Goal: Information Seeking & Learning: Learn about a topic

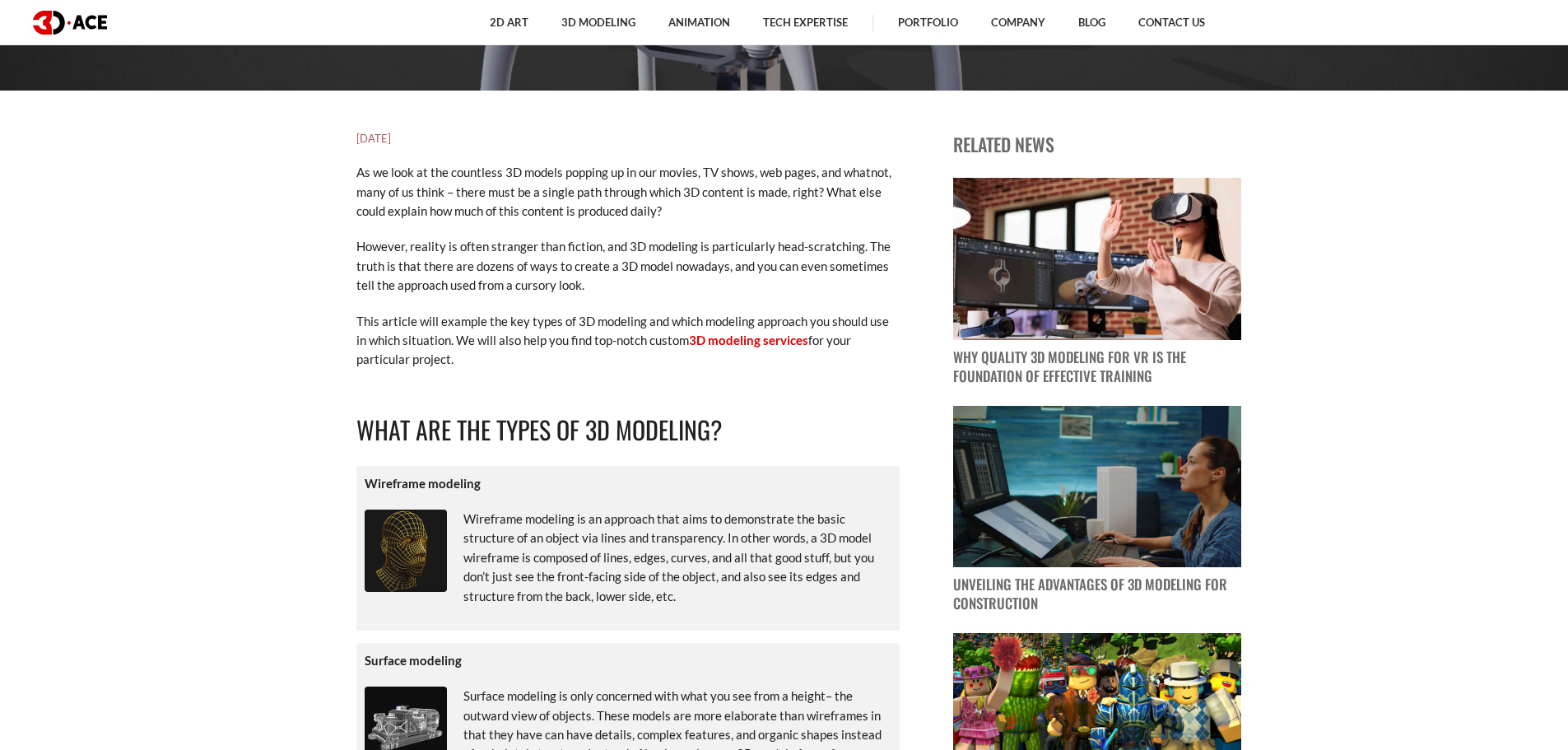
scroll to position [658, 0]
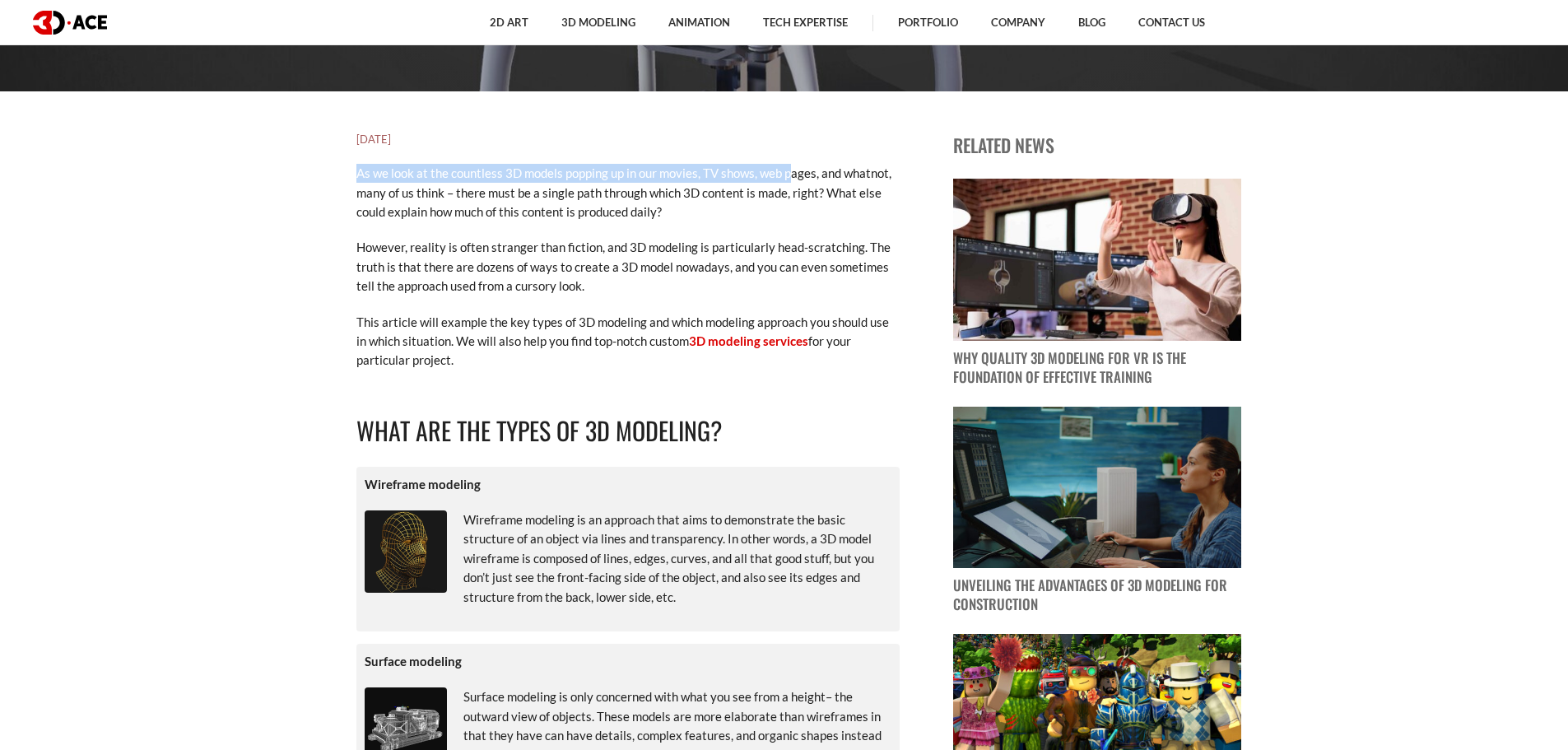
drag, startPoint x: 463, startPoint y: 176, endPoint x: 704, endPoint y: 172, distance: 241.0
click at [704, 172] on p "As we look at the countless 3D models popping up in our movies, TV shows, web p…" at bounding box center [628, 193] width 544 height 58
drag, startPoint x: 618, startPoint y: 175, endPoint x: 759, endPoint y: 176, distance: 141.0
click at [759, 176] on p "As we look at the countless 3D models popping up in our movies, TV shows, web p…" at bounding box center [628, 193] width 544 height 58
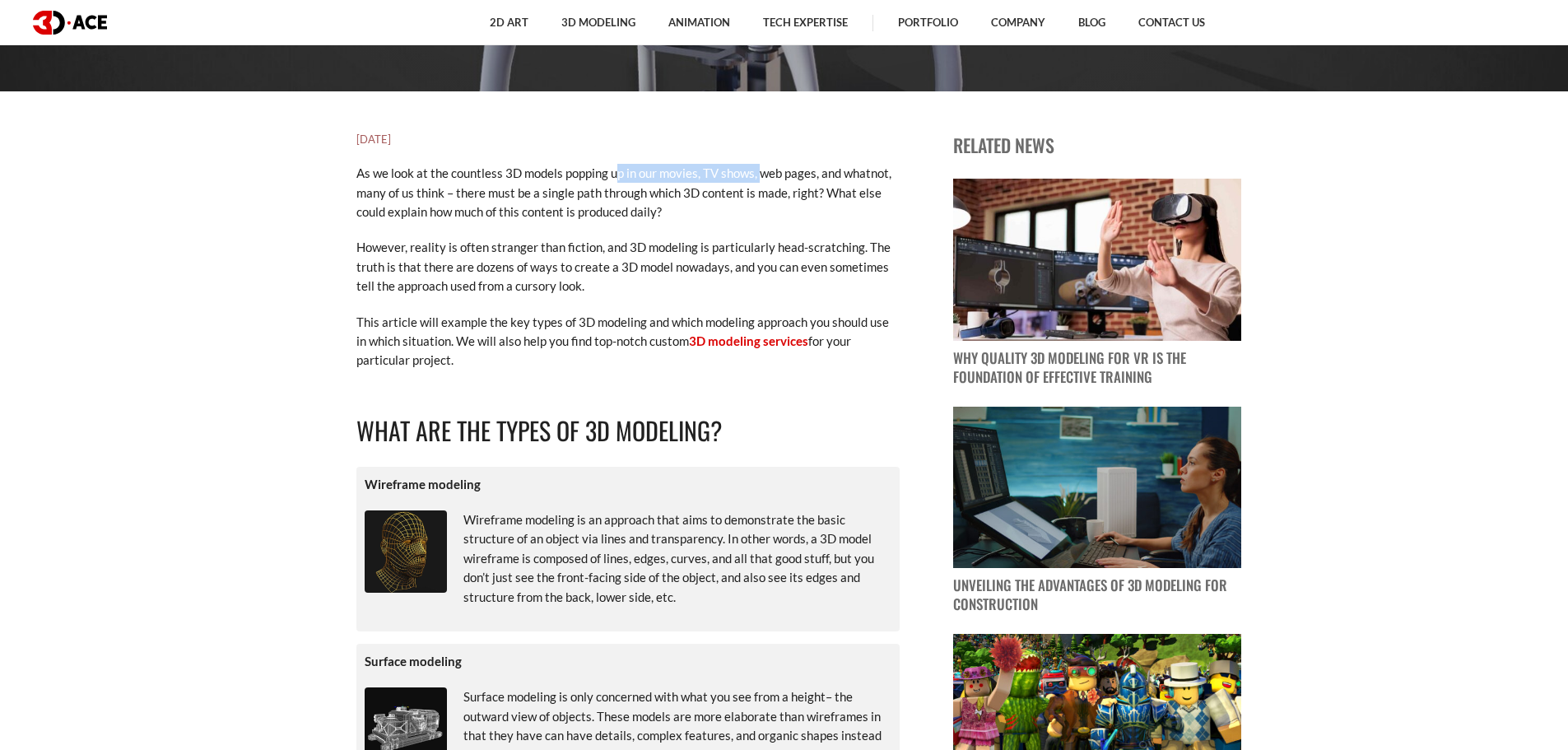
click at [759, 176] on p "As we look at the countless 3D models popping up in our movies, TV shows, web p…" at bounding box center [628, 193] width 544 height 58
drag, startPoint x: 748, startPoint y: 175, endPoint x: 825, endPoint y: 175, distance: 77.0
click at [825, 175] on p "As we look at the countless 3D models popping up in our movies, TV shows, web p…" at bounding box center [628, 193] width 544 height 58
click at [821, 175] on p "As we look at the countless 3D models popping up in our movies, TV shows, web p…" at bounding box center [628, 193] width 544 height 58
drag, startPoint x: 770, startPoint y: 171, endPoint x: 882, endPoint y: 167, distance: 112.1
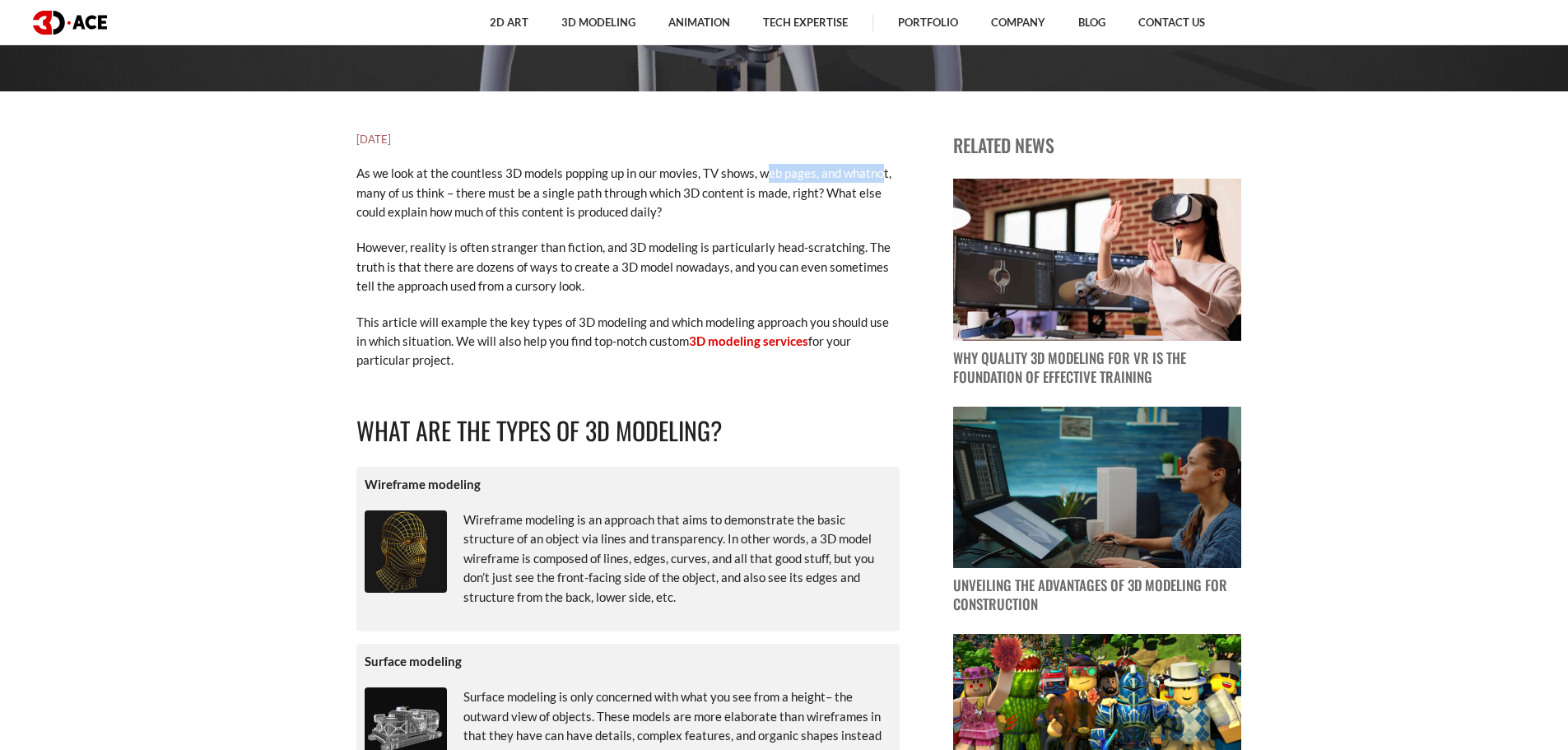
click at [882, 167] on p "As we look at the countless 3D models popping up in our movies, TV shows, web p…" at bounding box center [628, 193] width 544 height 58
click at [878, 169] on p "As we look at the countless 3D models popping up in our movies, TV shows, web p…" at bounding box center [628, 193] width 544 height 58
drag, startPoint x: 401, startPoint y: 191, endPoint x: 499, endPoint y: 192, distance: 98.0
click at [513, 195] on p "As we look at the countless 3D models popping up in our movies, TV shows, web p…" at bounding box center [628, 193] width 544 height 58
click at [499, 192] on p "As we look at the countless 3D models popping up in our movies, TV shows, web p…" at bounding box center [628, 193] width 544 height 58
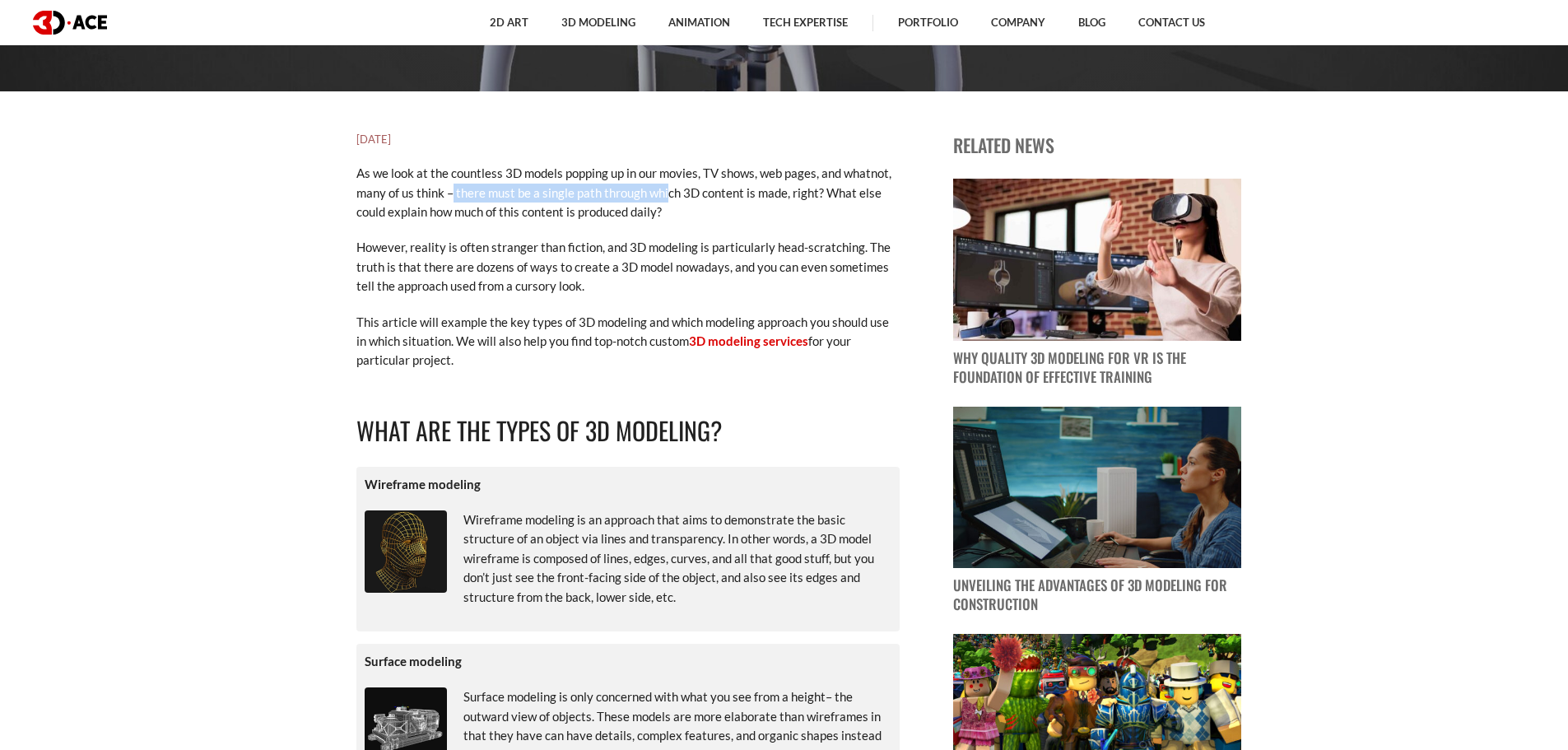
drag, startPoint x: 451, startPoint y: 190, endPoint x: 653, endPoint y: 190, distance: 202.0
click at [658, 190] on p "As we look at the countless 3D models popping up in our movies, TV shows, web p…" at bounding box center [628, 193] width 544 height 58
click at [613, 186] on p "As we look at the countless 3D models popping up in our movies, TV shows, web p…" at bounding box center [628, 193] width 544 height 58
drag, startPoint x: 558, startPoint y: 186, endPoint x: 779, endPoint y: 195, distance: 221.2
click at [779, 195] on p "As we look at the countless 3D models popping up in our movies, TV shows, web p…" at bounding box center [628, 193] width 544 height 58
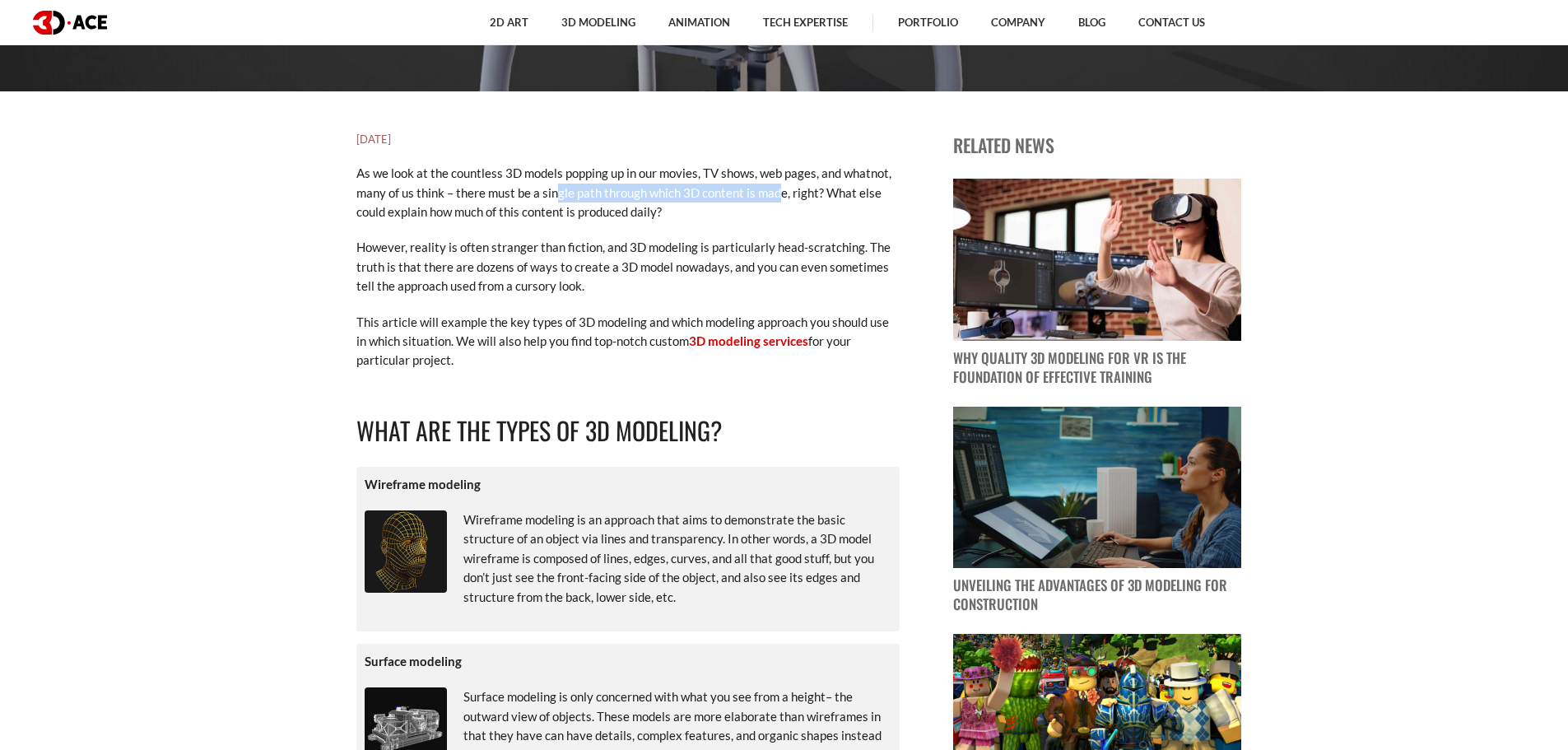
click at [776, 195] on p "As we look at the countless 3D models popping up in our movies, TV shows, web p…" at bounding box center [628, 193] width 544 height 58
drag, startPoint x: 372, startPoint y: 213, endPoint x: 605, endPoint y: 214, distance: 233.0
click at [605, 214] on p "As we look at the countless 3D models popping up in our movies, TV shows, web p…" at bounding box center [628, 193] width 544 height 58
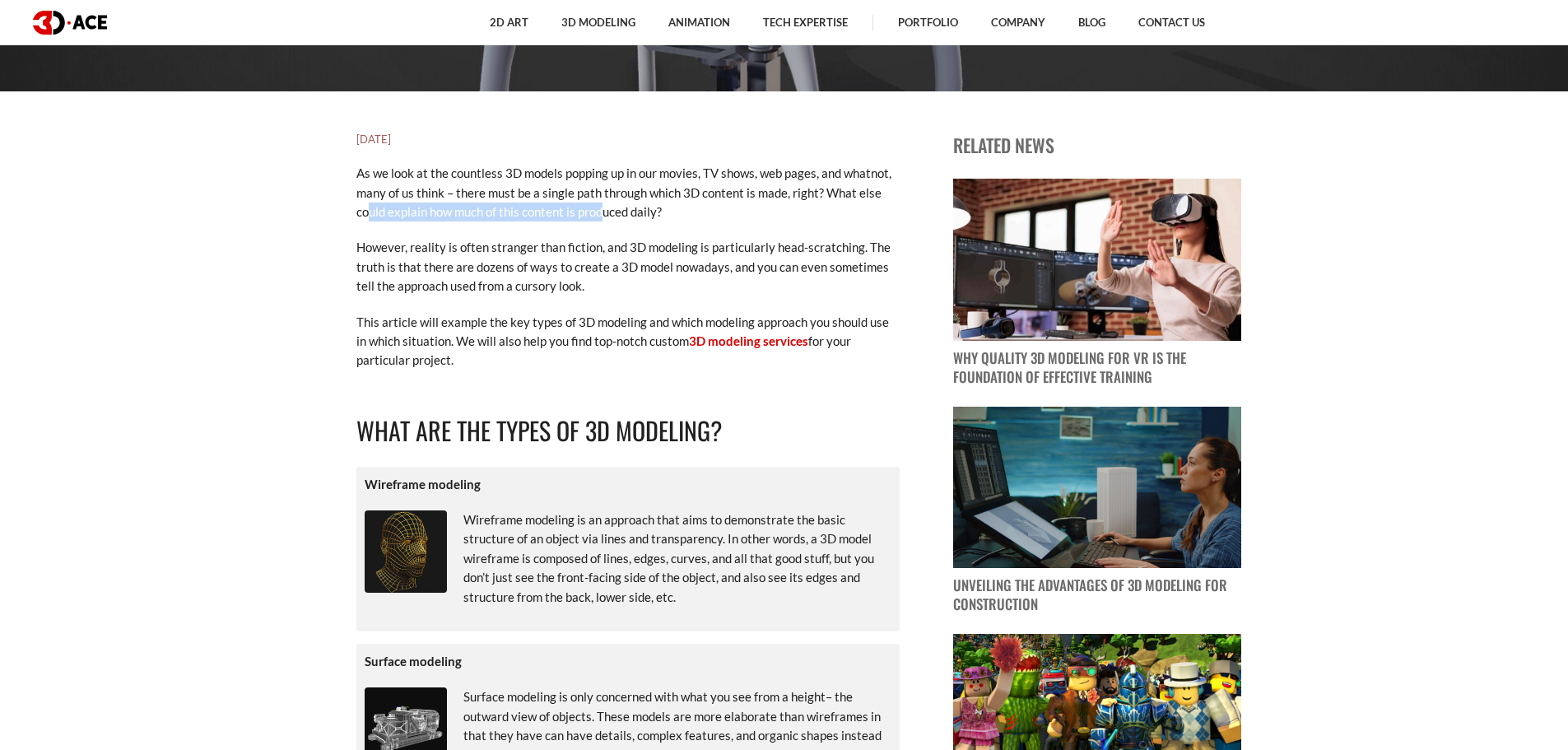
click at [605, 214] on p "As we look at the countless 3D models popping up in our movies, TV shows, web p…" at bounding box center [628, 193] width 544 height 58
click at [606, 214] on p "As we look at the countless 3D models popping up in our movies, TV shows, web p…" at bounding box center [628, 193] width 544 height 58
drag, startPoint x: 384, startPoint y: 248, endPoint x: 601, endPoint y: 246, distance: 217.0
click at [641, 252] on p "However, reality is often stranger than fiction, and 3D modeling is particularl…" at bounding box center [628, 267] width 544 height 58
click at [555, 239] on p "However, reality is often stranger than fiction, and 3D modeling is particularl…" at bounding box center [628, 267] width 544 height 58
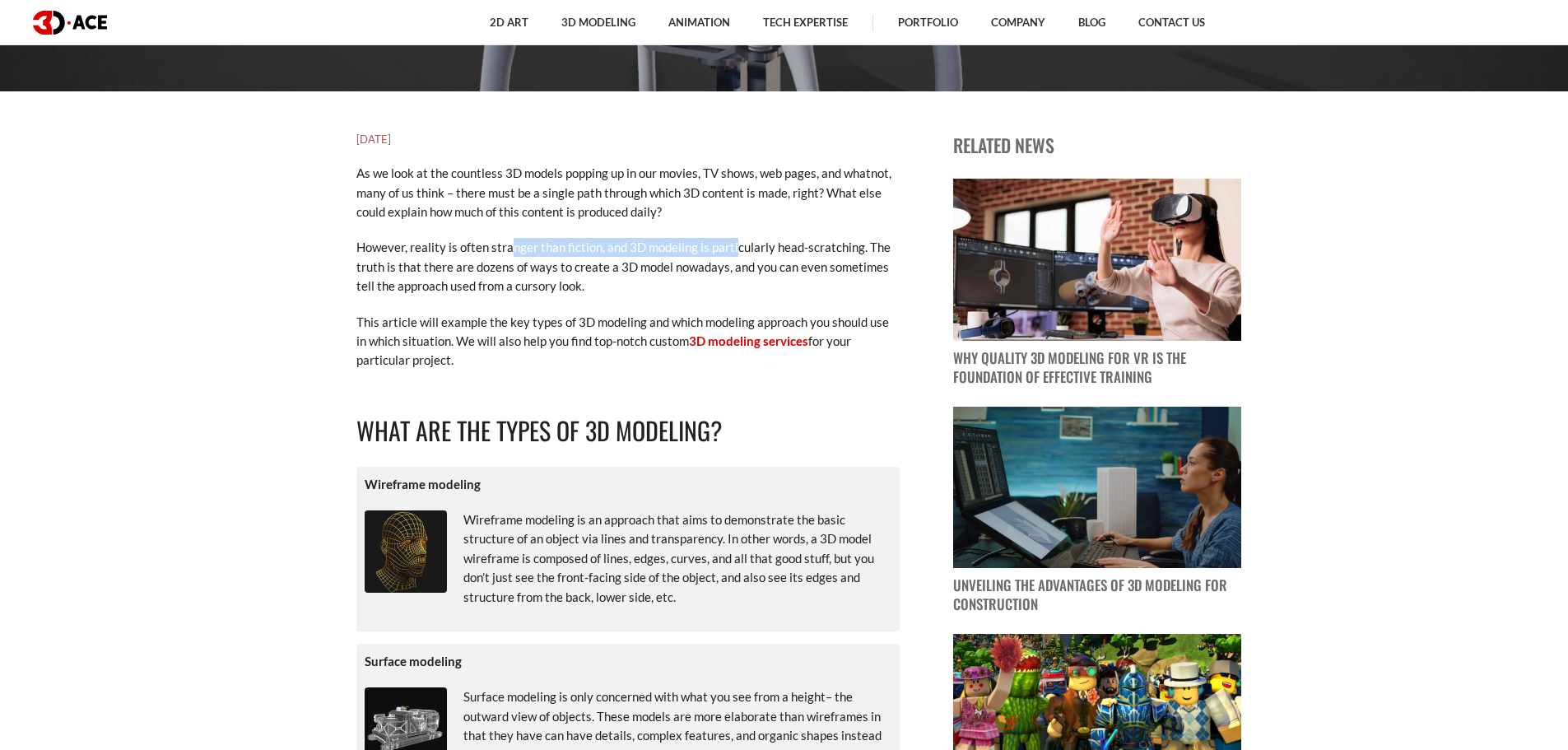
drag, startPoint x: 520, startPoint y: 245, endPoint x: 734, endPoint y: 244, distance: 214.0
click at [734, 244] on p "However, reality is often stranger than fiction, and 3D modeling is particularl…" at bounding box center [628, 267] width 544 height 58
click at [733, 244] on p "However, reality is often stranger than fiction, and 3D modeling is particularl…" at bounding box center [628, 267] width 544 height 58
drag, startPoint x: 774, startPoint y: 246, endPoint x: 872, endPoint y: 250, distance: 98.1
click at [872, 250] on p "However, reality is often stranger than fiction, and 3D modeling is particularl…" at bounding box center [628, 267] width 544 height 58
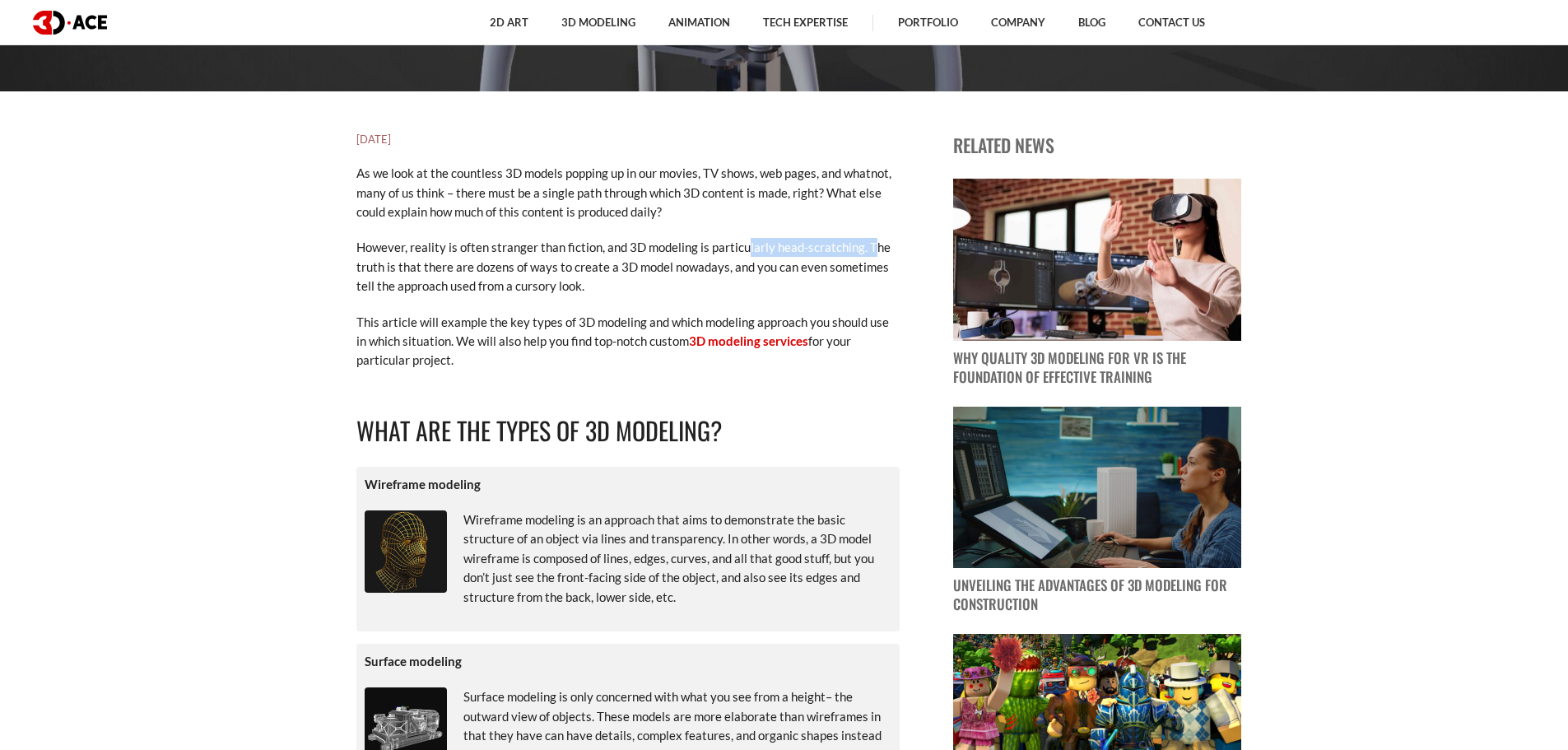
click at [872, 250] on p "However, reality is often stranger than fiction, and 3D modeling is particularl…" at bounding box center [628, 267] width 544 height 58
drag, startPoint x: 390, startPoint y: 263, endPoint x: 508, endPoint y: 262, distance: 118.0
click at [508, 262] on p "However, reality is often stranger than fiction, and 3D modeling is particularl…" at bounding box center [628, 267] width 544 height 58
click at [577, 267] on p "However, reality is often stranger than fiction, and 3D modeling is particularl…" at bounding box center [628, 267] width 544 height 58
drag, startPoint x: 704, startPoint y: 267, endPoint x: 579, endPoint y: 266, distance: 125.0
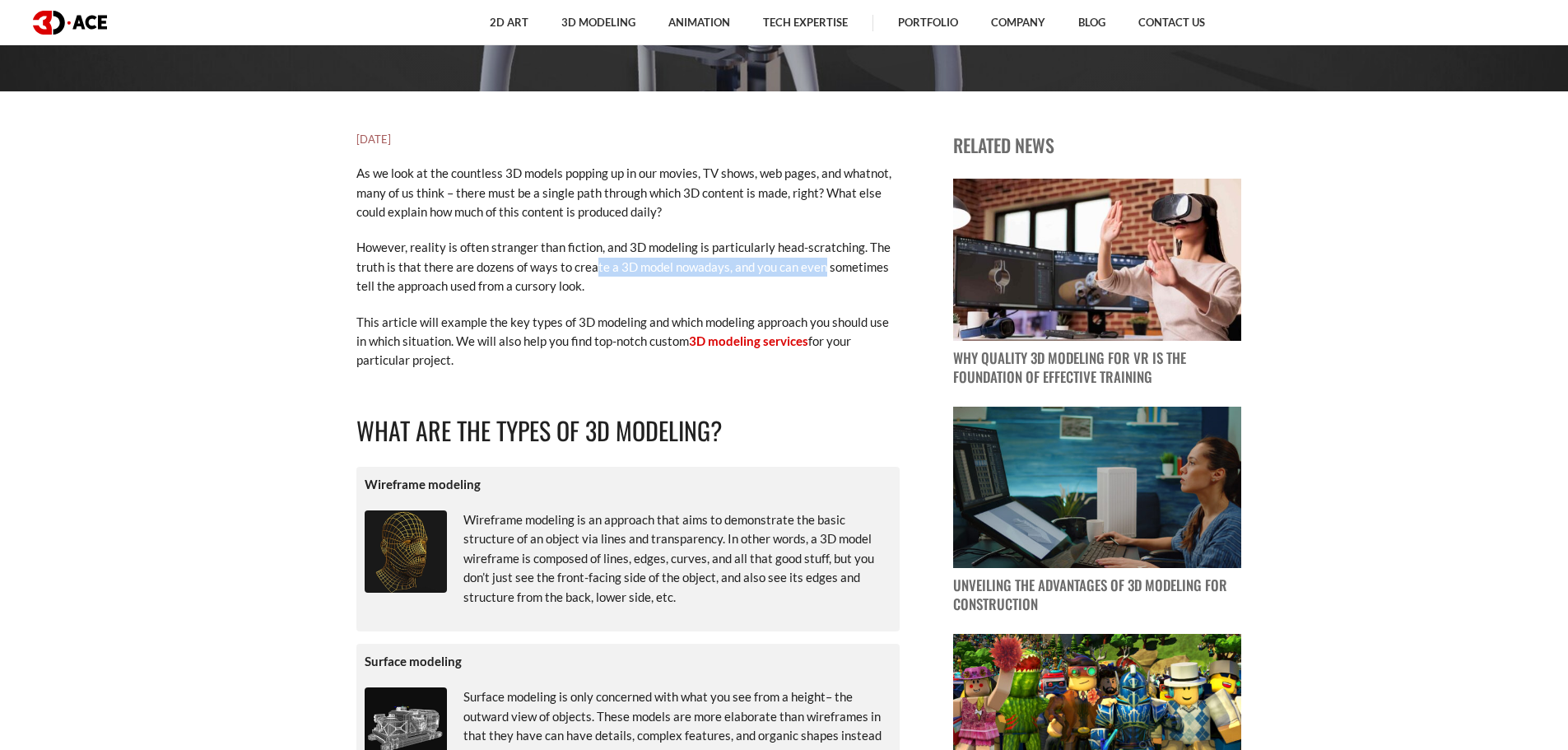
click at [817, 268] on p "However, reality is often stranger than fiction, and 3D modeling is particularl…" at bounding box center [628, 267] width 544 height 58
click at [567, 266] on p "However, reality is often stranger than fiction, and 3D modeling is particularl…" at bounding box center [628, 267] width 544 height 58
drag, startPoint x: 805, startPoint y: 266, endPoint x: 734, endPoint y: 267, distance: 71.0
click at [784, 267] on p "However, reality is often stranger than fiction, and 3D modeling is particularl…" at bounding box center [628, 267] width 544 height 58
click at [734, 267] on p "However, reality is often stranger than fiction, and 3D modeling is particularl…" at bounding box center [628, 267] width 544 height 58
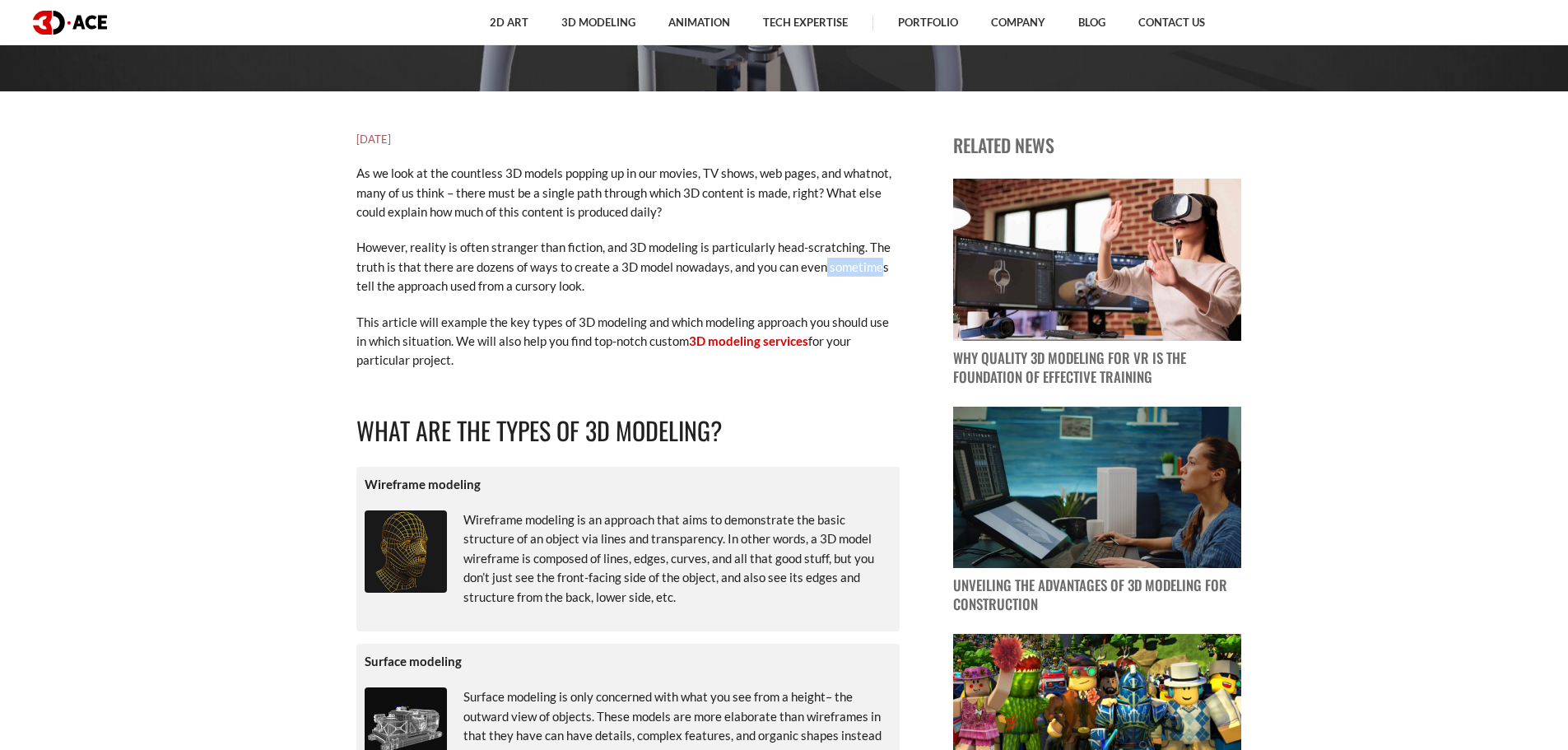
click at [877, 274] on p "However, reality is often stranger than fiction, and 3D modeling is particularl…" at bounding box center [628, 267] width 544 height 58
click at [838, 276] on p "However, reality is often stranger than fiction, and 3D modeling is particularl…" at bounding box center [628, 267] width 544 height 58
drag, startPoint x: 369, startPoint y: 282, endPoint x: 543, endPoint y: 284, distance: 174.0
click at [543, 284] on p "However, reality is often stranger than fiction, and 3D modeling is particularl…" at bounding box center [628, 267] width 544 height 58
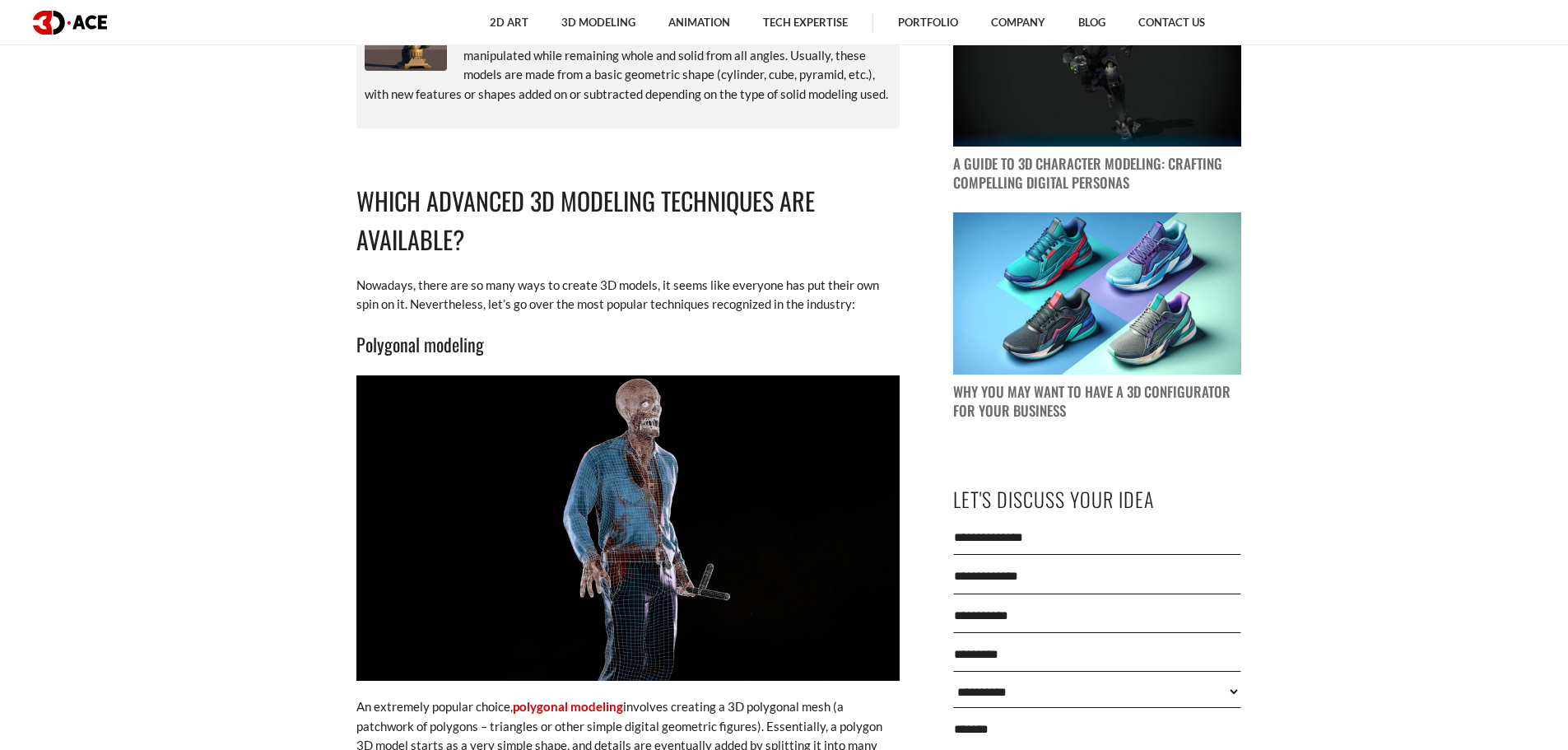
scroll to position [1565, 0]
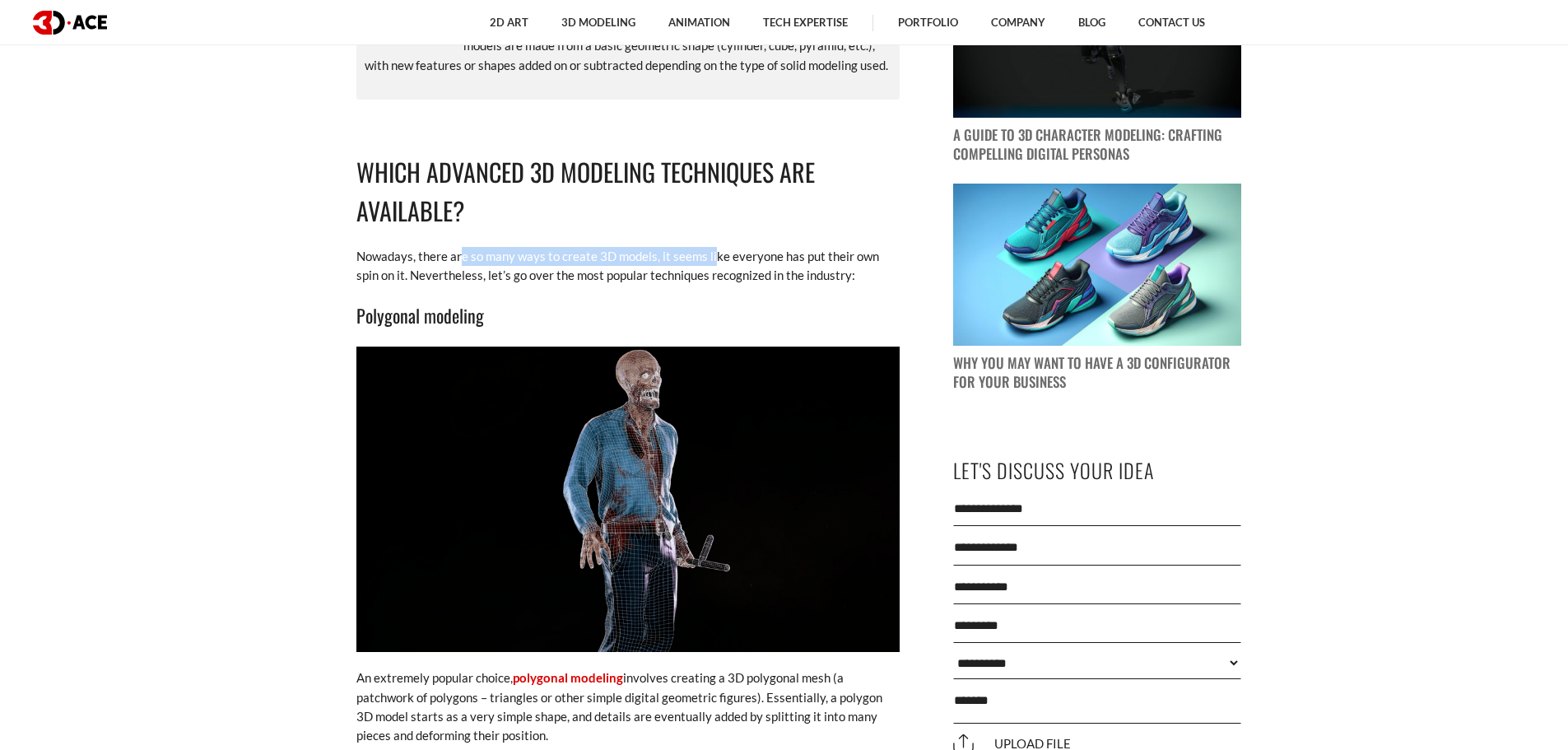
drag, startPoint x: 460, startPoint y: 257, endPoint x: 710, endPoint y: 257, distance: 250.0
click at [710, 257] on p "Nowadays, there are so many ways to create 3D models, it seems like everyone ha…" at bounding box center [628, 266] width 544 height 39
click at [685, 257] on p "Nowadays, there are so many ways to create 3D models, it seems like everyone ha…" at bounding box center [628, 266] width 544 height 39
drag, startPoint x: 637, startPoint y: 257, endPoint x: 872, endPoint y: 257, distance: 235.0
click at [872, 257] on p "Nowadays, there are so many ways to create 3D models, it seems like everyone ha…" at bounding box center [628, 266] width 544 height 39
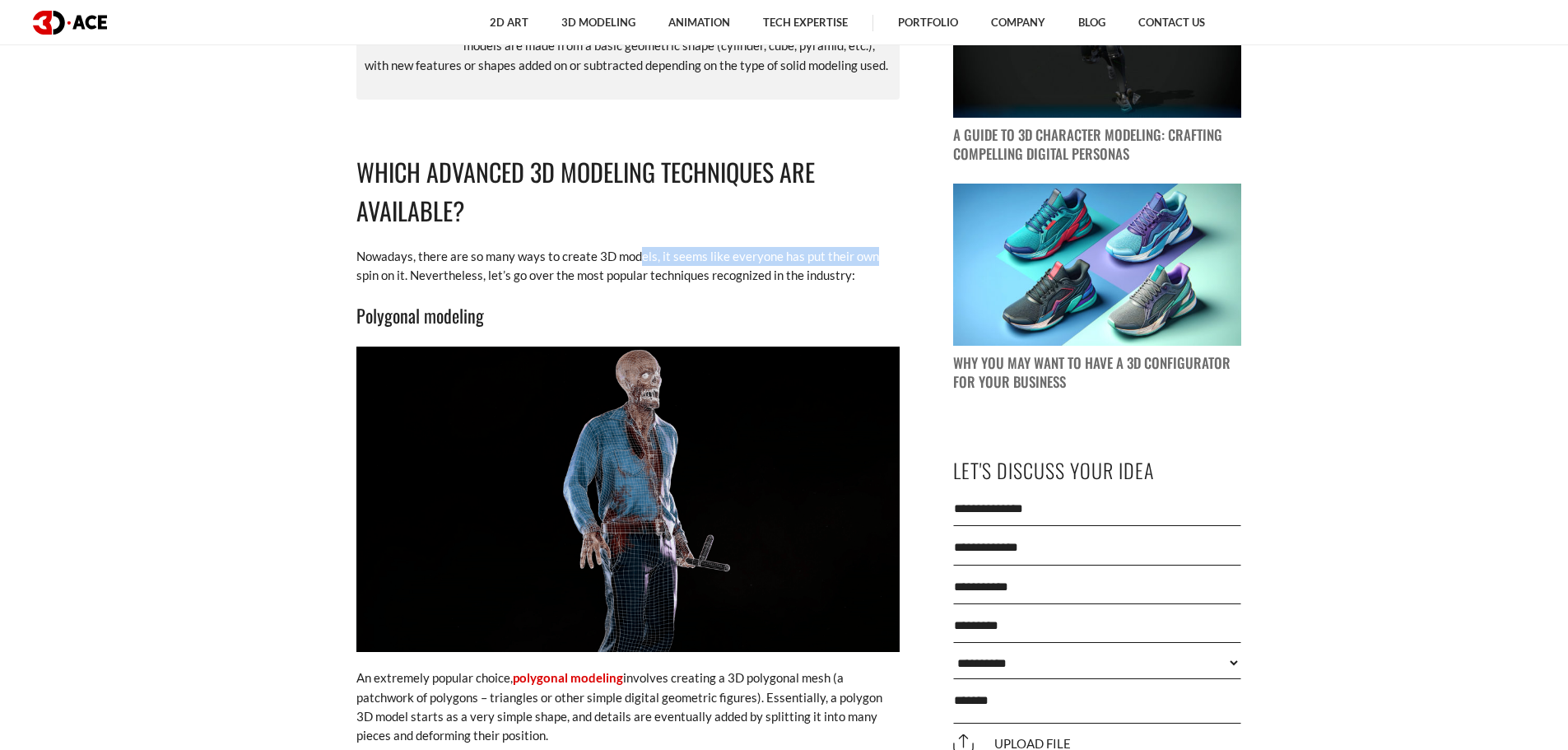
click at [833, 257] on p "Nowadays, there are so many ways to create 3D models, it seems like everyone ha…" at bounding box center [628, 266] width 544 height 39
drag, startPoint x: 765, startPoint y: 257, endPoint x: 894, endPoint y: 257, distance: 129.0
click at [897, 257] on p "Nowadays, there are so many ways to create 3D models, it seems like everyone ha…" at bounding box center [628, 266] width 544 height 39
click at [892, 257] on p "Nowadays, there are so many ways to create 3D models, it seems like everyone ha…" at bounding box center [628, 266] width 544 height 39
drag, startPoint x: 377, startPoint y: 275, endPoint x: 667, endPoint y: 275, distance: 290.0
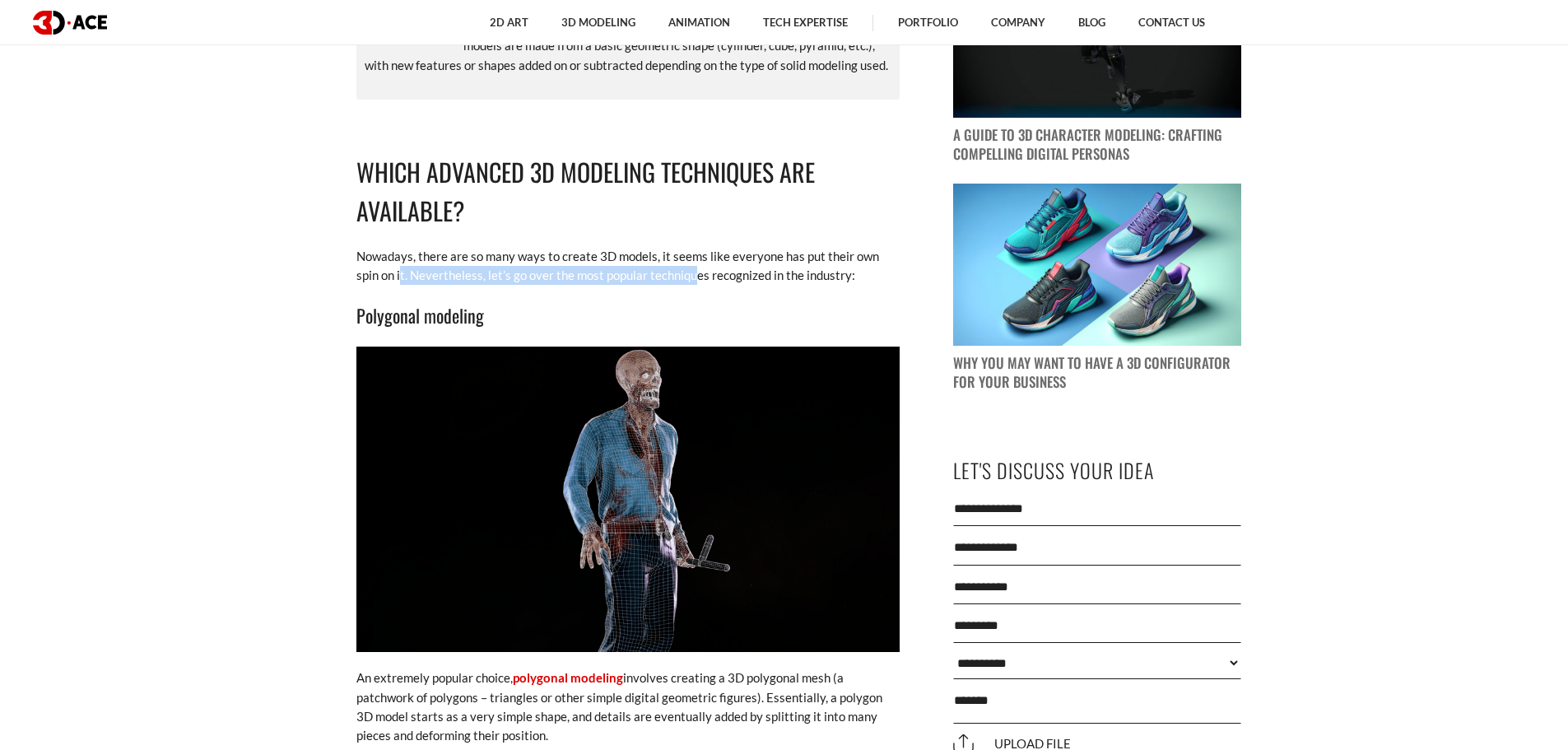
click at [667, 275] on p "Nowadays, there are so many ways to create 3D models, it seems like everyone ha…" at bounding box center [628, 266] width 544 height 39
click at [638, 275] on p "Nowadays, there are so many ways to create 3D models, it seems like everyone ha…" at bounding box center [628, 266] width 544 height 39
drag, startPoint x: 578, startPoint y: 274, endPoint x: 797, endPoint y: 280, distance: 219.1
click at [797, 280] on p "Nowadays, there are so many ways to create 3D models, it seems like everyone ha…" at bounding box center [628, 266] width 544 height 39
click at [797, 281] on p "Nowadays, there are so many ways to create 3D models, it seems like everyone ha…" at bounding box center [628, 266] width 544 height 39
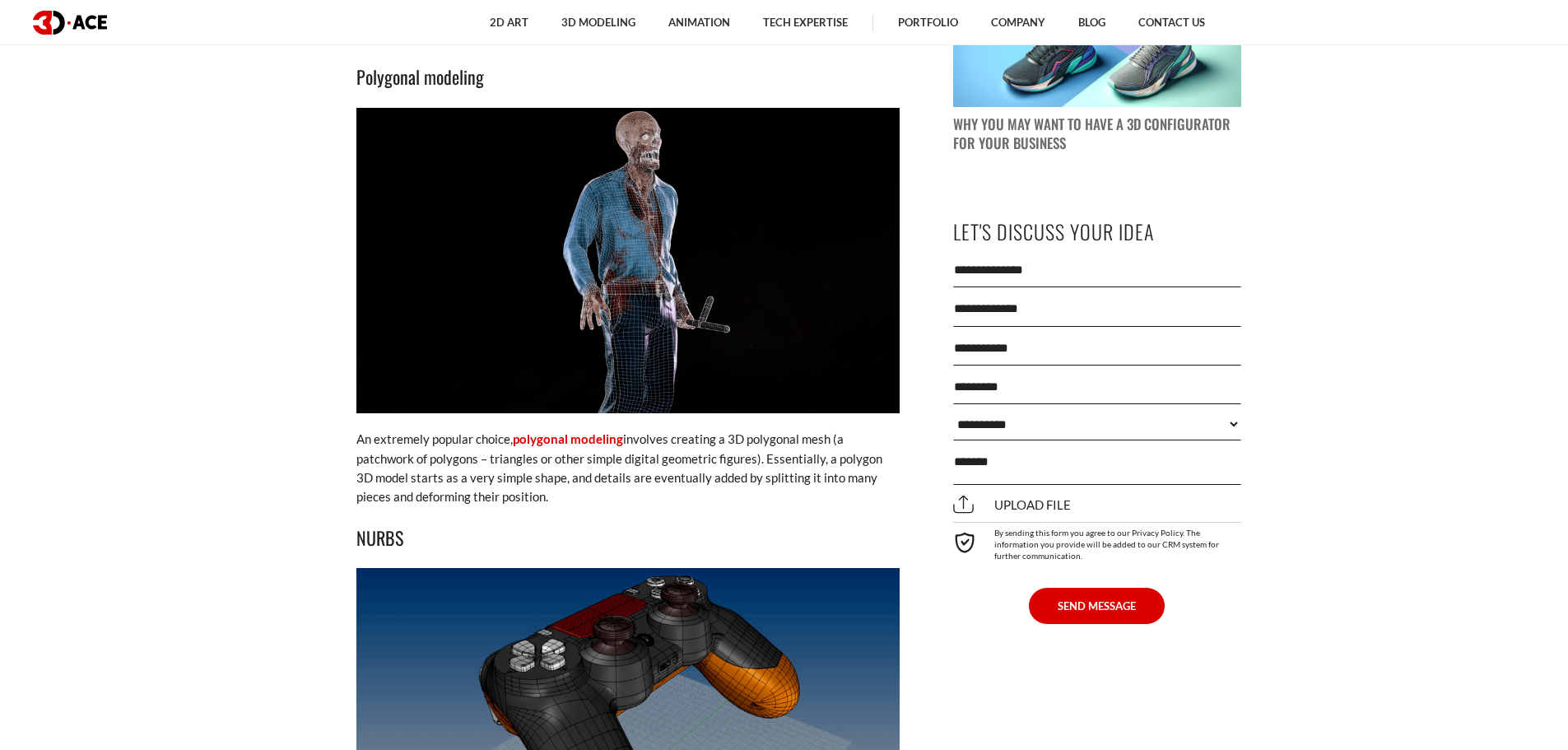
scroll to position [1811, 0]
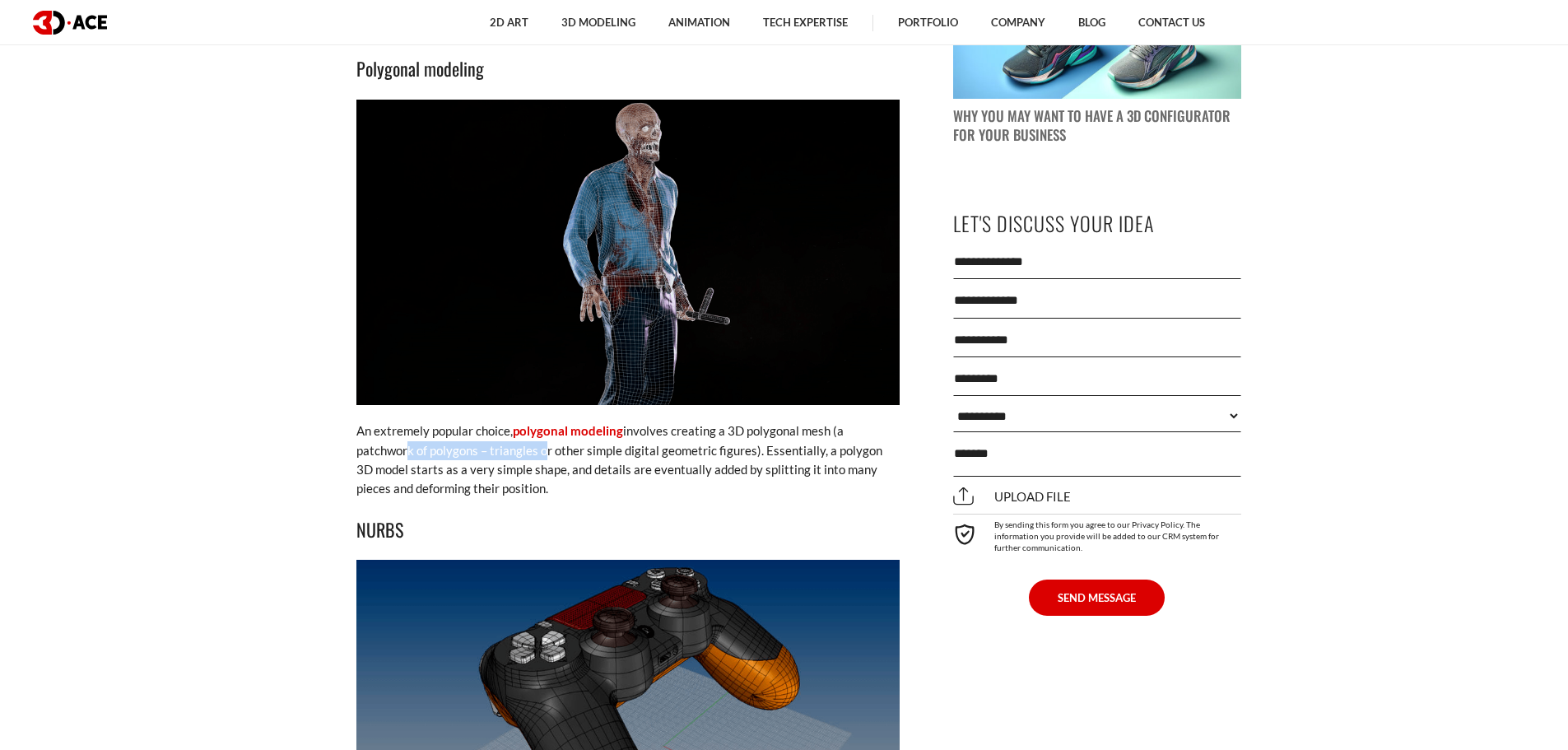
drag, startPoint x: 404, startPoint y: 449, endPoint x: 540, endPoint y: 449, distance: 136.0
click at [540, 449] on p "An extremely popular choice, polygonal modeling involves creating a 3D polygona…" at bounding box center [628, 460] width 544 height 77
click at [503, 449] on p "An extremely popular choice, polygonal modeling involves creating a 3D polygona…" at bounding box center [628, 460] width 544 height 77
drag, startPoint x: 578, startPoint y: 449, endPoint x: 685, endPoint y: 449, distance: 107.0
click at [684, 449] on p "An extremely popular choice, polygonal modeling involves creating a 3D polygona…" at bounding box center [628, 460] width 544 height 77
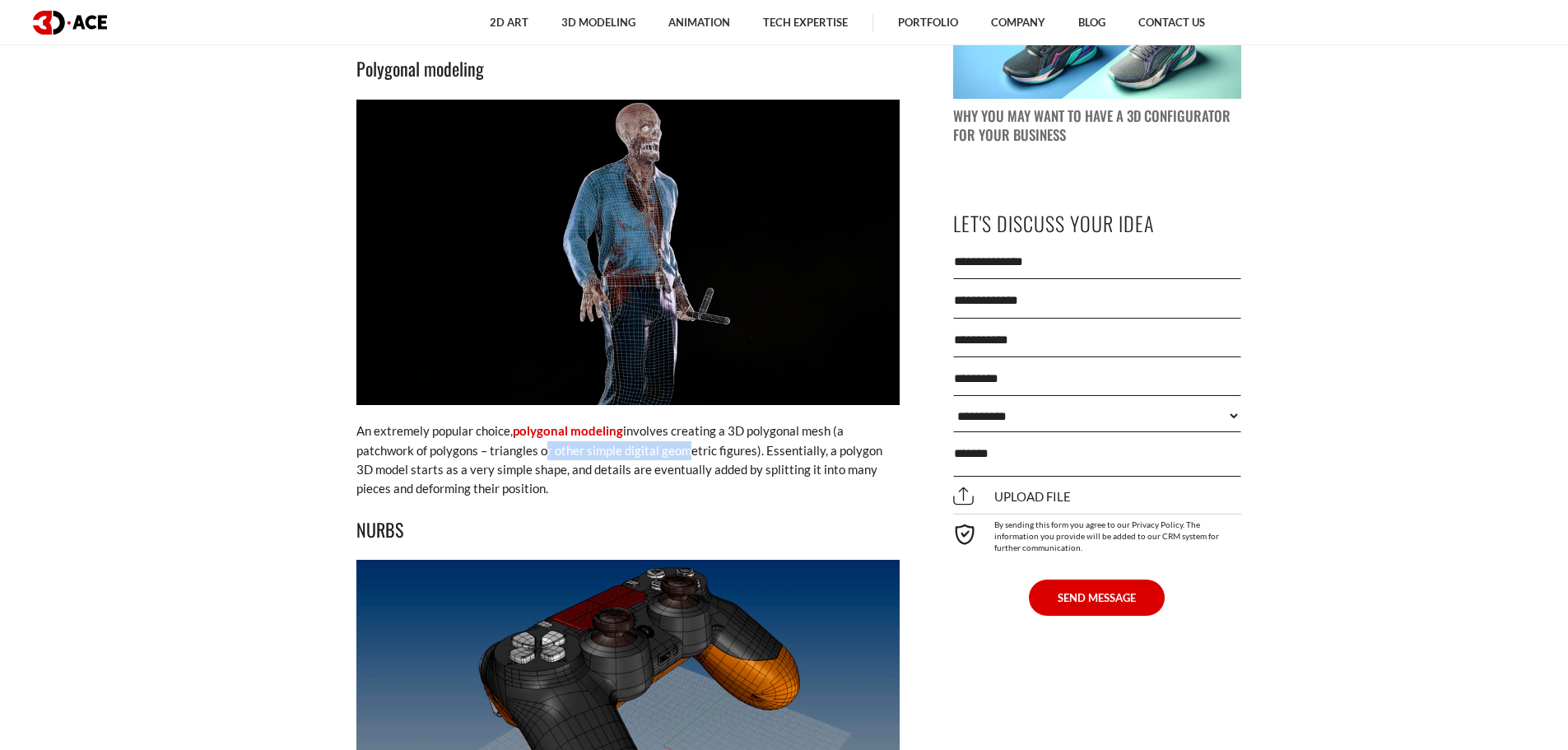
click at [587, 449] on p "An extremely popular choice, polygonal modeling involves creating a 3D polygona…" at bounding box center [628, 460] width 544 height 77
drag, startPoint x: 665, startPoint y: 449, endPoint x: 783, endPoint y: 449, distance: 118.0
click at [783, 449] on p "An extremely popular choice, polygonal modeling involves creating a 3D polygona…" at bounding box center [628, 460] width 544 height 77
click at [729, 449] on p "An extremely popular choice, polygonal modeling involves creating a 3D polygona…" at bounding box center [628, 460] width 544 height 77
click at [848, 450] on p "An extremely popular choice, polygonal modeling involves creating a 3D polygona…" at bounding box center [628, 460] width 544 height 77
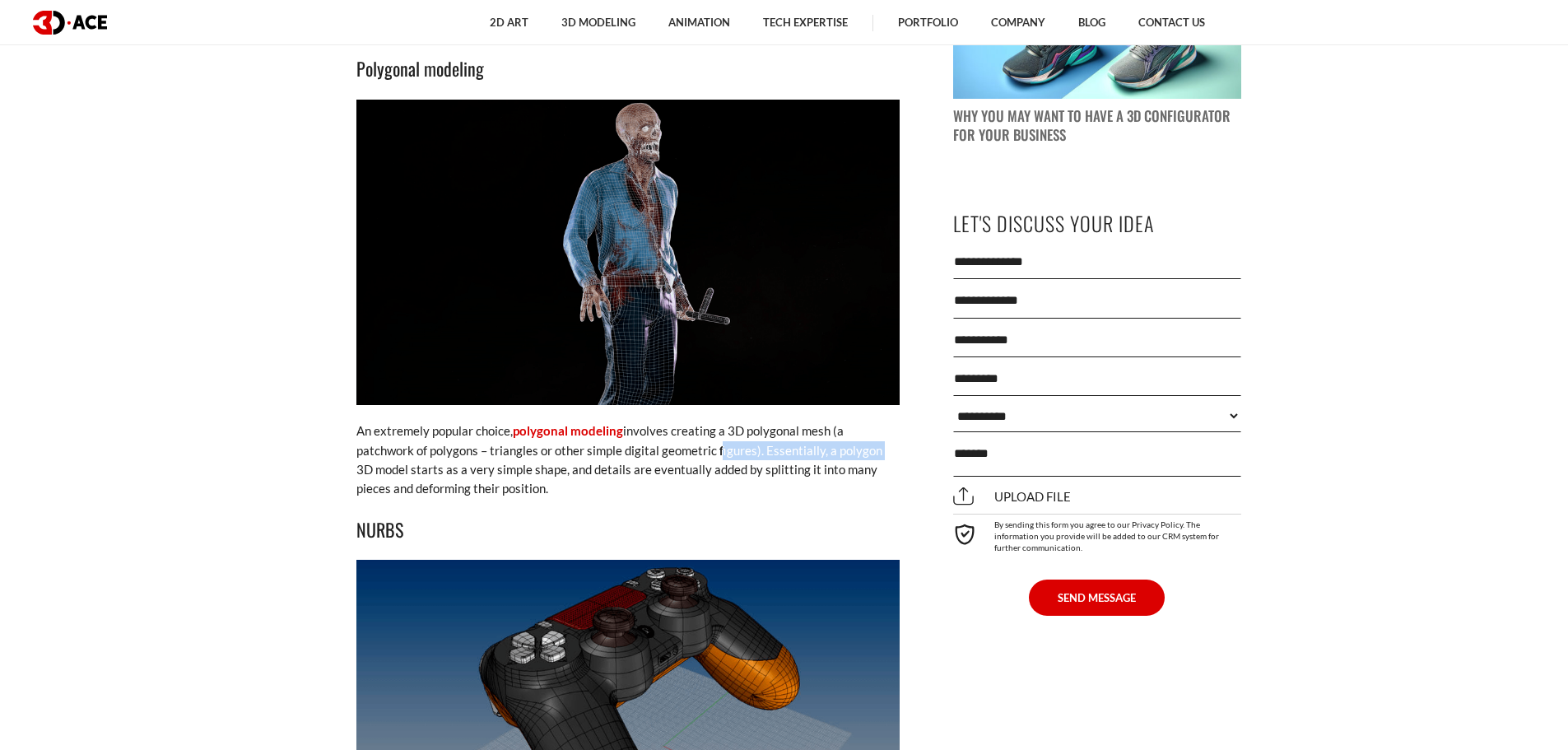
click at [831, 451] on p "An extremely popular choice, polygonal modeling involves creating a 3D polygona…" at bounding box center [628, 460] width 544 height 77
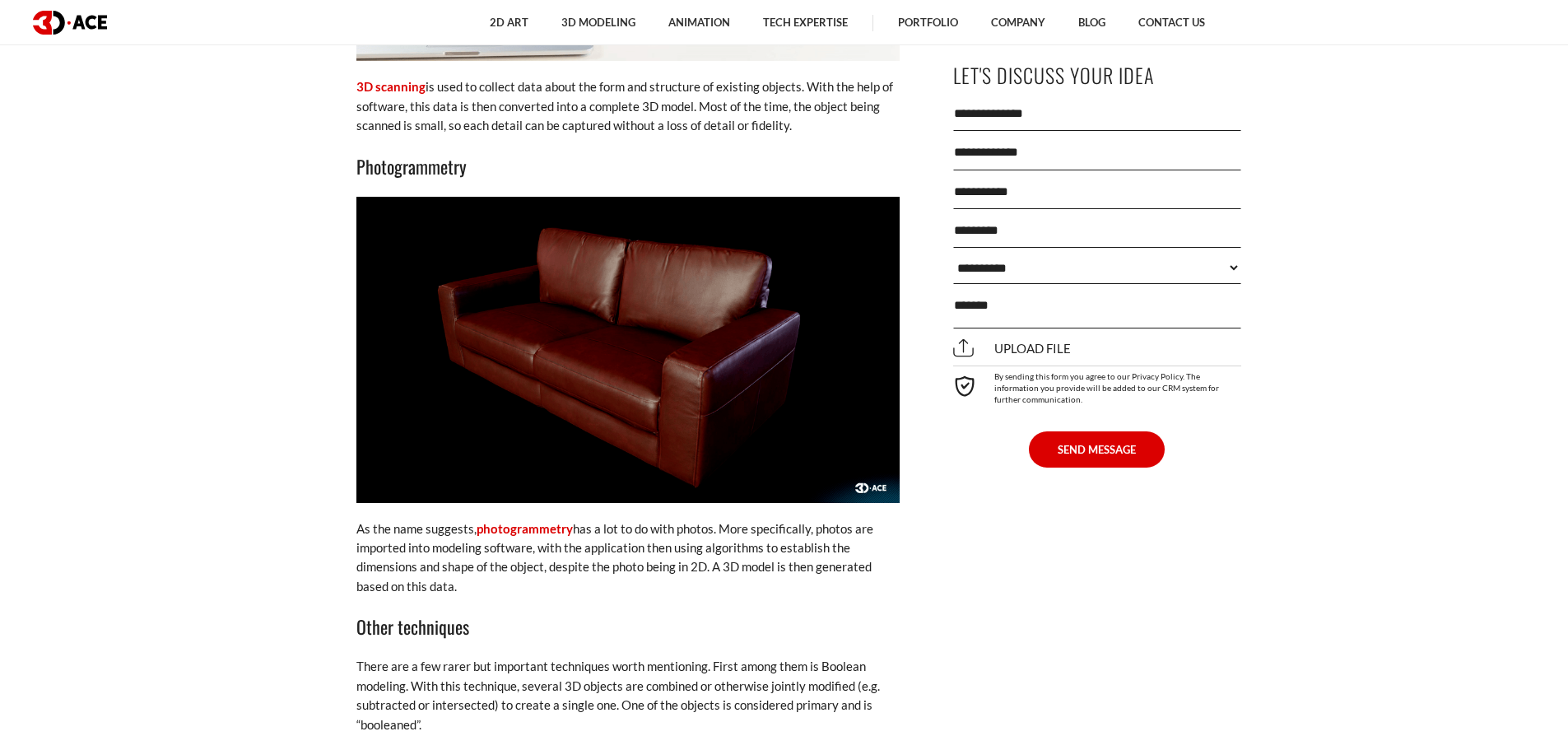
scroll to position [4034, 0]
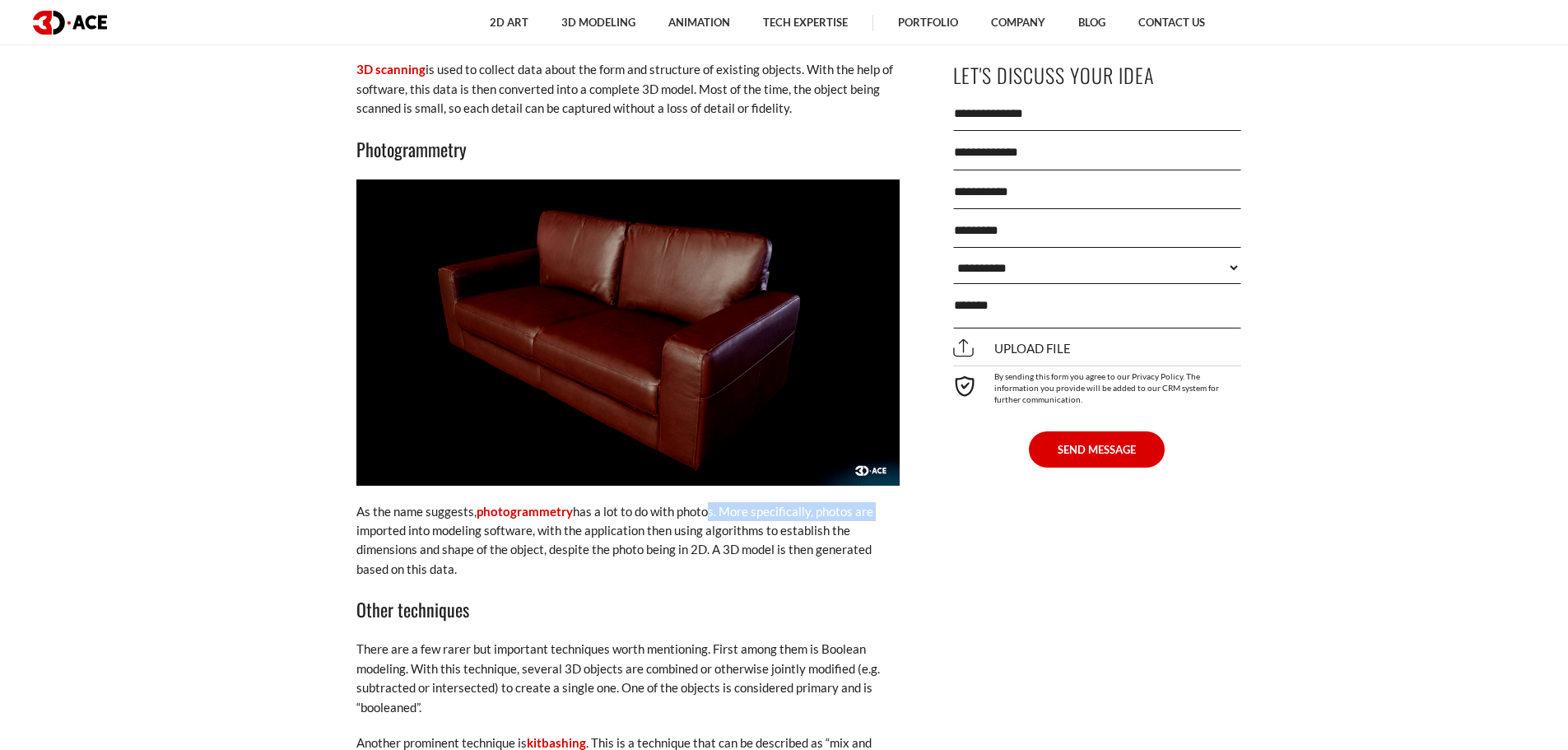
drag, startPoint x: 704, startPoint y: 512, endPoint x: 873, endPoint y: 522, distance: 169.3
click at [892, 520] on p "As the name suggests, photogrammetry has a lot to do with photos. More specific…" at bounding box center [628, 541] width 544 height 77
click at [805, 522] on p "As the name suggests, photogrammetry has a lot to do with photos. More specific…" at bounding box center [628, 541] width 544 height 77
drag, startPoint x: 395, startPoint y: 528, endPoint x: 649, endPoint y: 528, distance: 254.0
click at [649, 528] on p "As the name suggests, photogrammetry has a lot to do with photos. More specific…" at bounding box center [628, 541] width 544 height 77
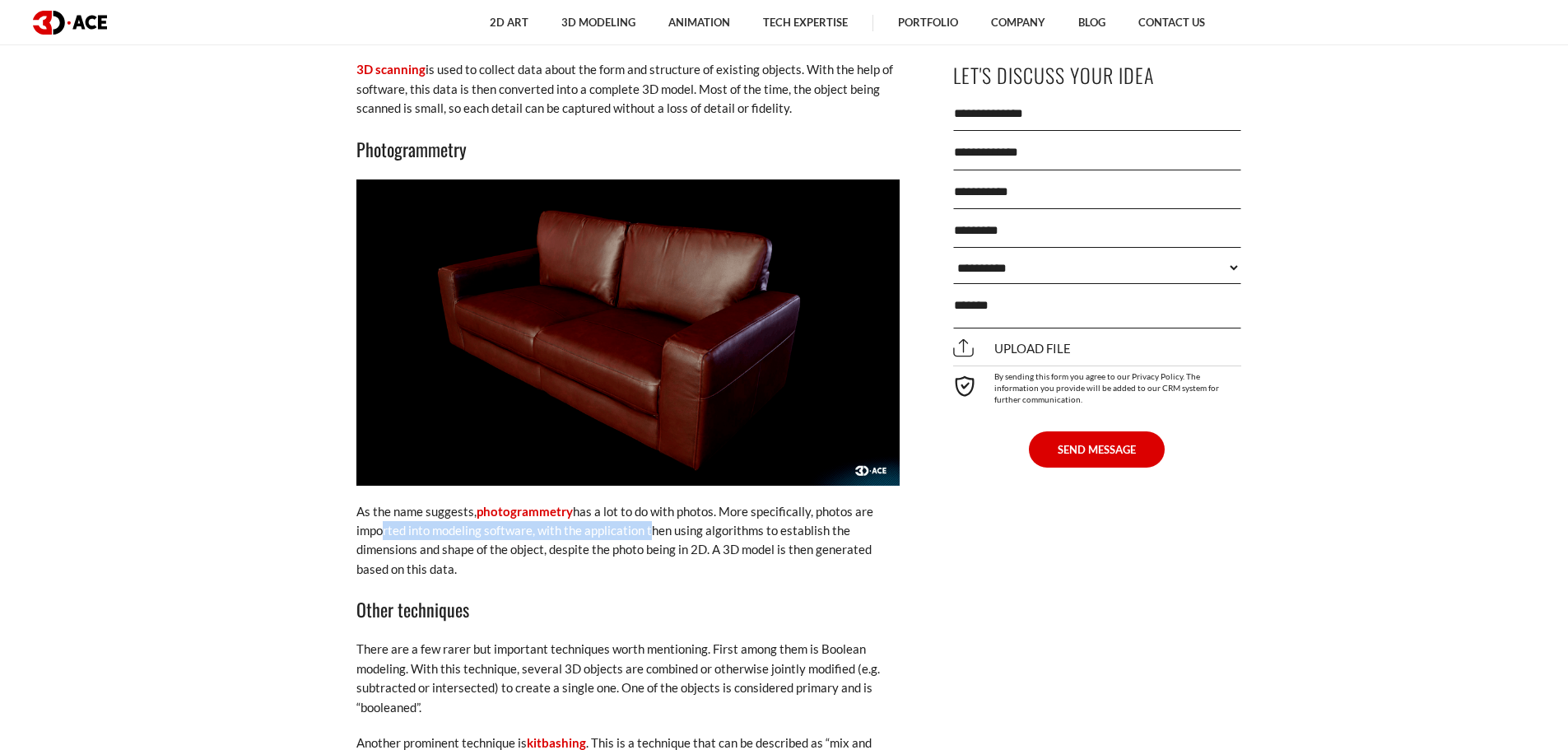
click at [573, 528] on p "As the name suggests, photogrammetry has a lot to do with photos. More specific…" at bounding box center [628, 541] width 544 height 77
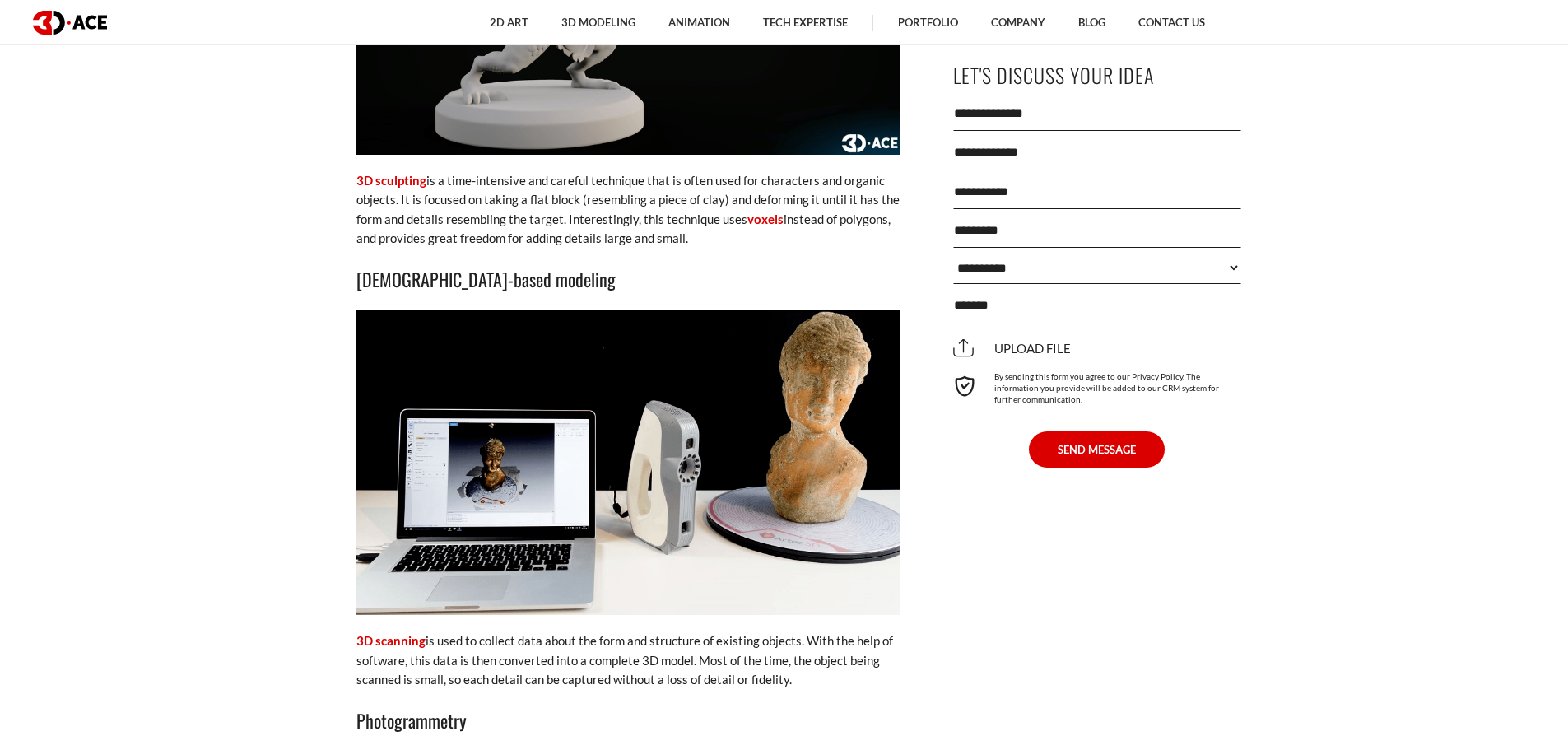
scroll to position [3541, 0]
